Goal: Information Seeking & Learning: Understand process/instructions

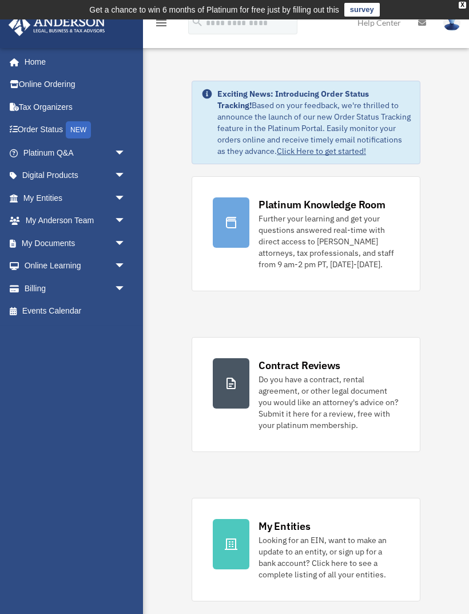
click at [114, 219] on span "arrow_drop_down" at bounding box center [125, 220] width 23 height 23
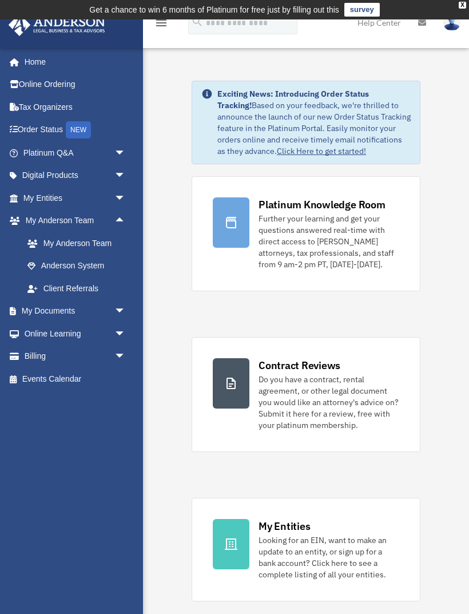
click at [89, 292] on link "Client Referrals" at bounding box center [79, 288] width 127 height 23
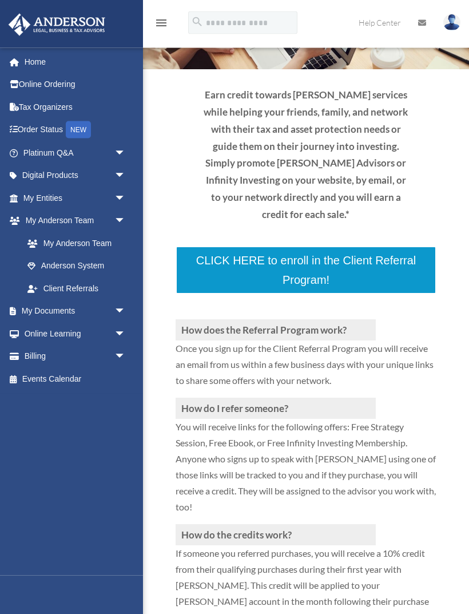
scroll to position [118, 0]
click at [246, 294] on p at bounding box center [306, 306] width 261 height 25
click at [301, 294] on p at bounding box center [306, 306] width 261 height 25
click at [243, 294] on p at bounding box center [306, 306] width 261 height 25
click at [391, 294] on p at bounding box center [306, 306] width 261 height 25
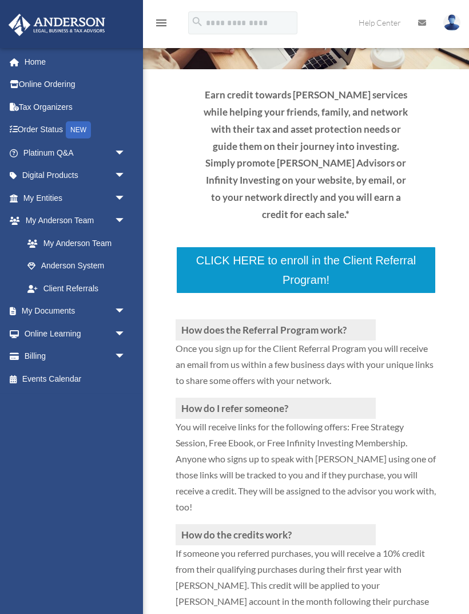
click at [246, 294] on p at bounding box center [306, 306] width 261 height 25
click at [250, 294] on p at bounding box center [306, 306] width 261 height 25
click at [259, 294] on p at bounding box center [306, 306] width 261 height 25
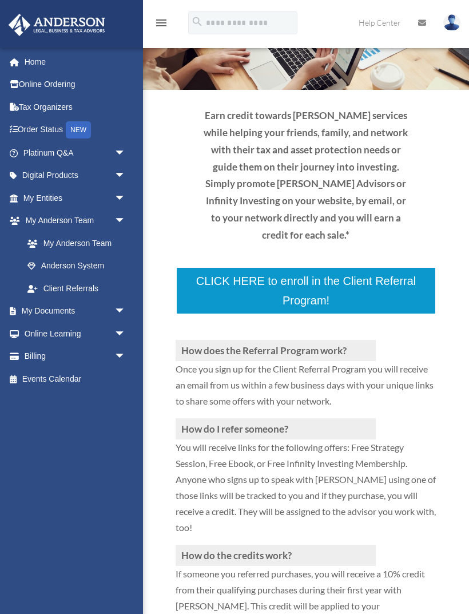
scroll to position [0, 0]
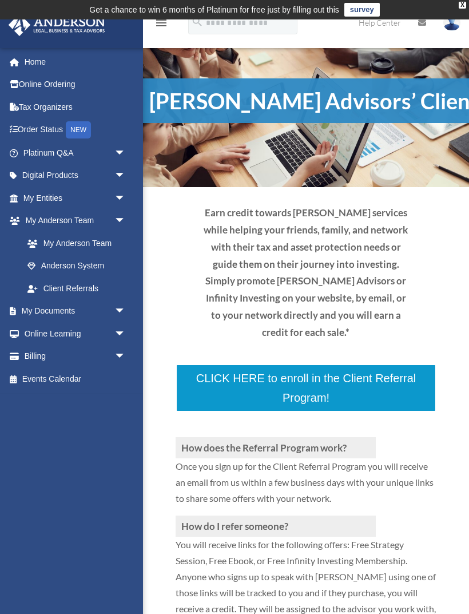
click at [462, 6] on div "X" at bounding box center [462, 5] width 7 height 7
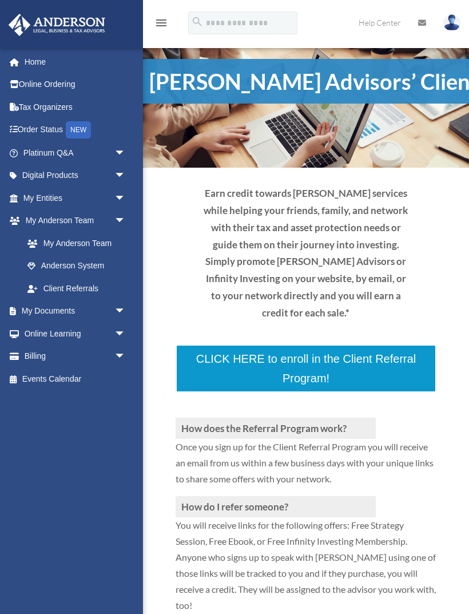
click at [252, 392] on p at bounding box center [306, 404] width 261 height 25
click at [306, 392] on p at bounding box center [306, 404] width 261 height 25
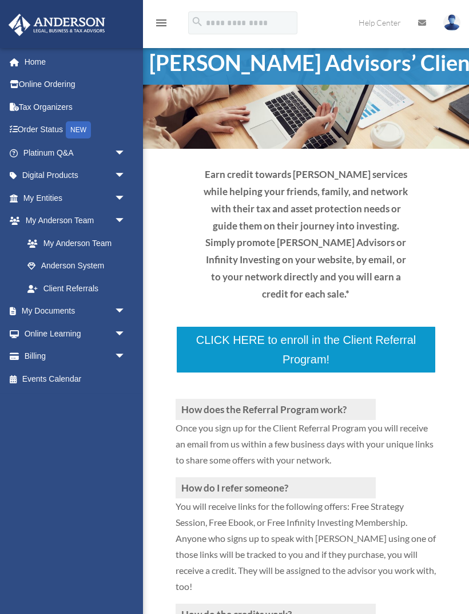
scroll to position [22, 0]
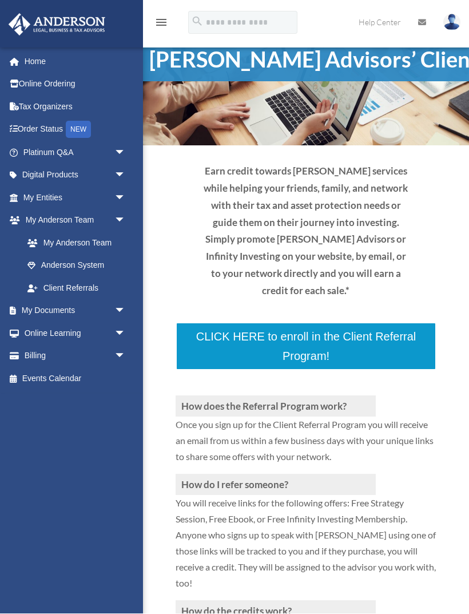
click at [291, 396] on h3 "How does the Referral Program work?" at bounding box center [276, 406] width 200 height 21
click at [290, 396] on h3 "How does the Referral Program work?" at bounding box center [276, 406] width 200 height 21
click at [284, 396] on h3 "How does the Referral Program work?" at bounding box center [276, 406] width 200 height 21
click at [261, 371] on p at bounding box center [306, 383] width 261 height 25
click at [276, 371] on p at bounding box center [306, 383] width 261 height 25
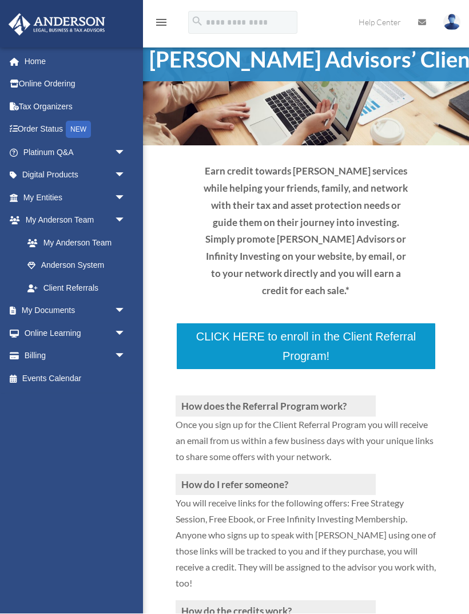
click at [373, 396] on h3 "How does the Referral Program work?" at bounding box center [276, 406] width 200 height 21
click at [317, 371] on p at bounding box center [306, 383] width 261 height 25
